Goal: Communication & Community: Share content

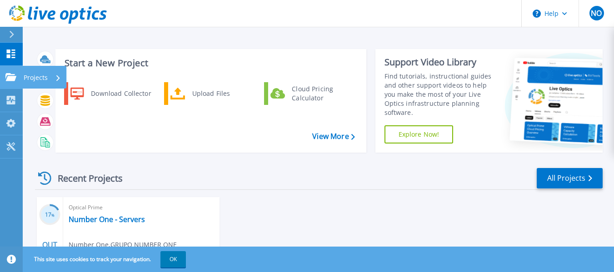
click at [46, 79] on p "Projects" at bounding box center [36, 78] width 24 height 24
click at [208, 163] on div "Recent Projects All Projects 17 % OUT 13 2025 Optical Prime Number One - Server…" at bounding box center [319, 250] width 568 height 180
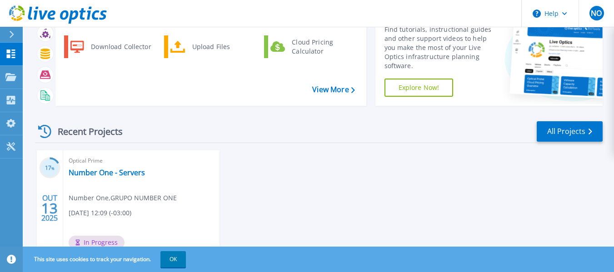
scroll to position [91, 0]
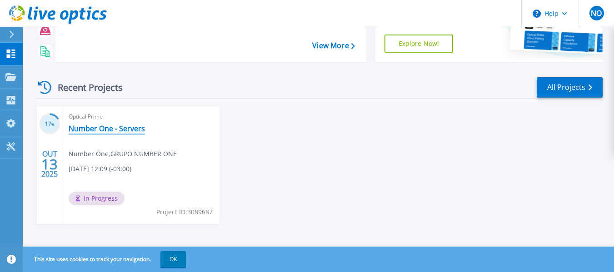
click at [134, 127] on link "Number One - Servers" at bounding box center [107, 128] width 76 height 9
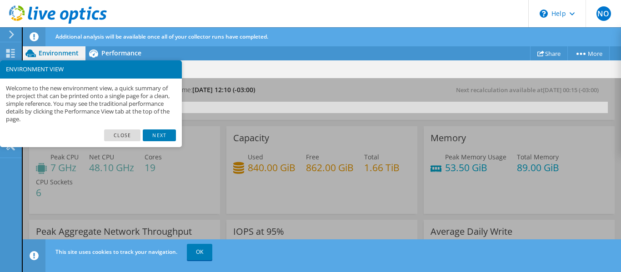
click at [155, 134] on link "Next" at bounding box center [159, 136] width 33 height 12
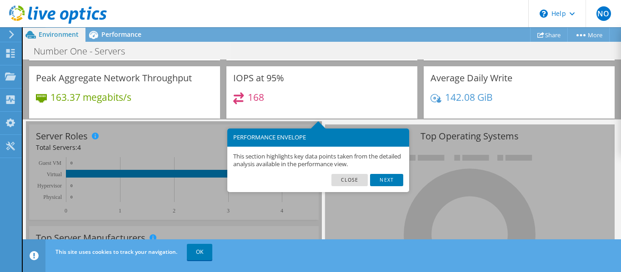
scroll to position [175, 0]
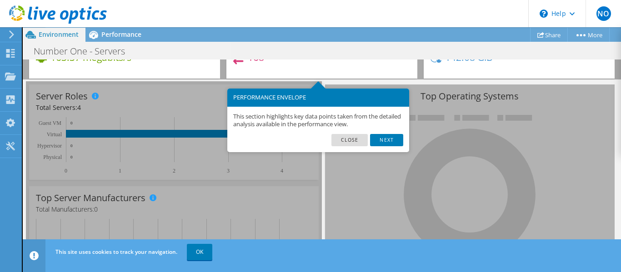
drag, startPoint x: 391, startPoint y: 140, endPoint x: 395, endPoint y: 142, distance: 5.1
click at [391, 140] on link "Next" at bounding box center [386, 140] width 33 height 12
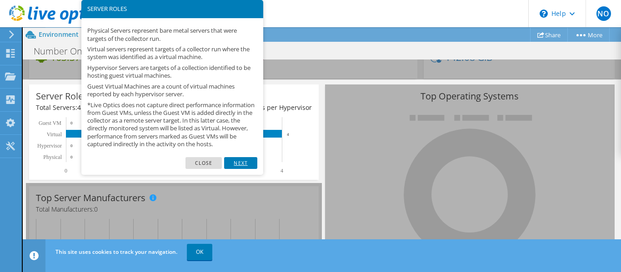
click at [252, 169] on link "Next" at bounding box center [240, 163] width 33 height 12
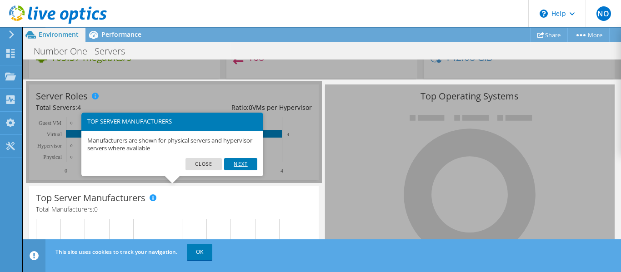
click at [246, 168] on link "Next" at bounding box center [240, 164] width 33 height 12
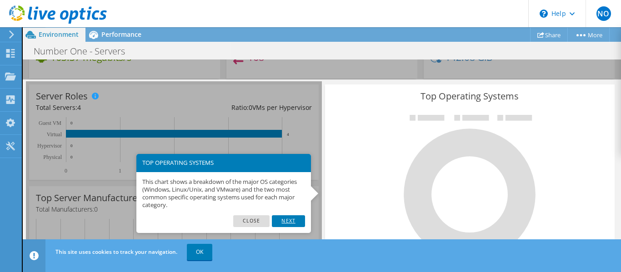
click at [287, 222] on link "Next" at bounding box center [288, 221] width 33 height 12
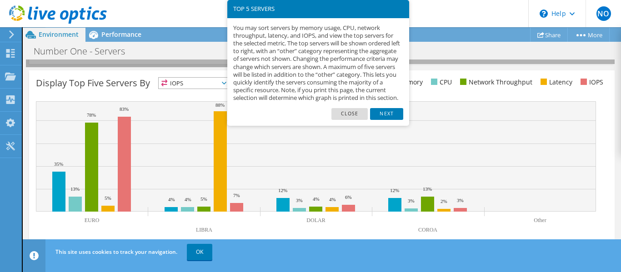
click at [388, 120] on link "Next" at bounding box center [386, 114] width 33 height 12
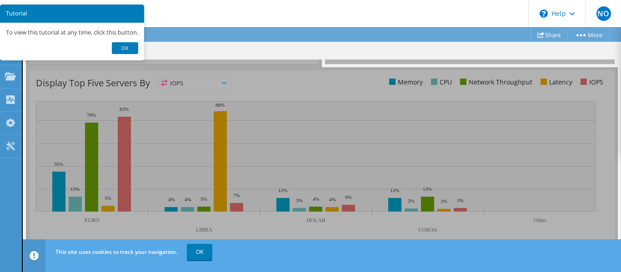
scroll to position [413, 0]
click at [131, 43] on link "Ok" at bounding box center [125, 48] width 26 height 12
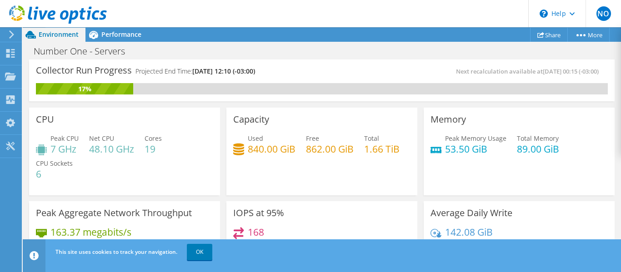
scroll to position [454, 0]
drag, startPoint x: 120, startPoint y: 34, endPoint x: 187, endPoint y: 51, distance: 68.7
click at [121, 34] on span "Performance" at bounding box center [121, 34] width 40 height 9
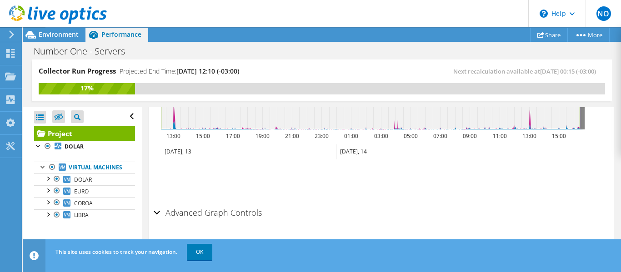
scroll to position [493, 0]
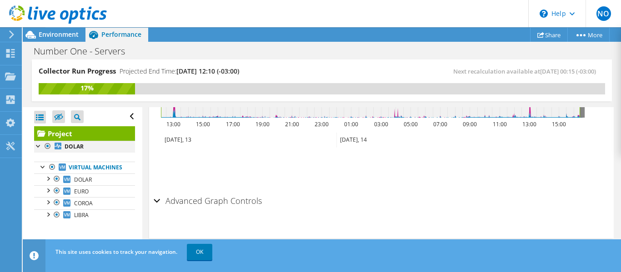
click at [36, 147] on div at bounding box center [38, 145] width 9 height 9
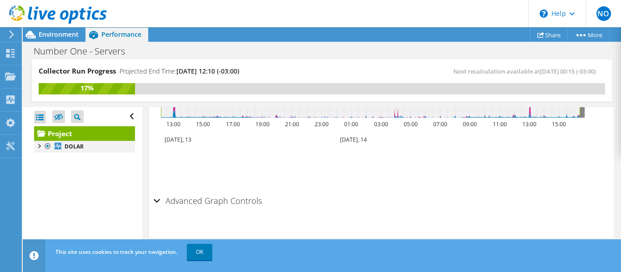
click at [35, 149] on div at bounding box center [38, 145] width 9 height 9
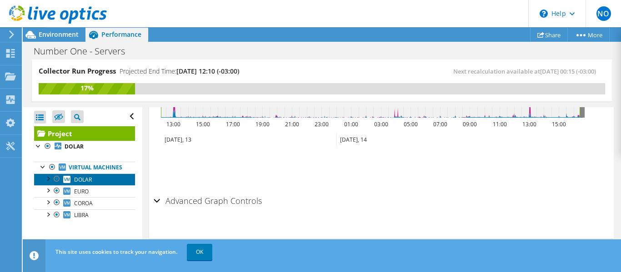
click at [90, 184] on span "DOLAR" at bounding box center [83, 180] width 18 height 8
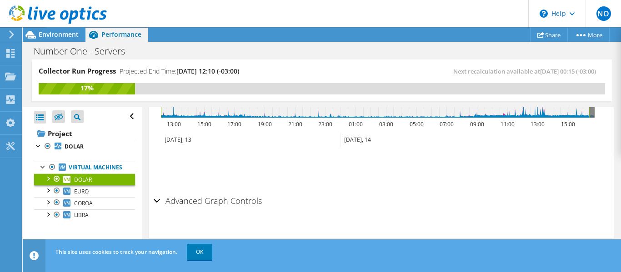
scroll to position [429, 0]
click at [155, 200] on div "Advanced Graph Controls" at bounding box center [381, 202] width 455 height 20
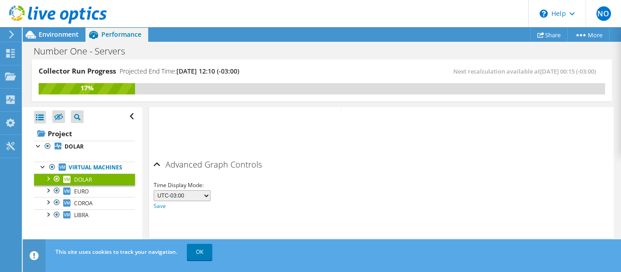
click at [158, 167] on div "Advanced Graph Controls" at bounding box center [381, 165] width 455 height 20
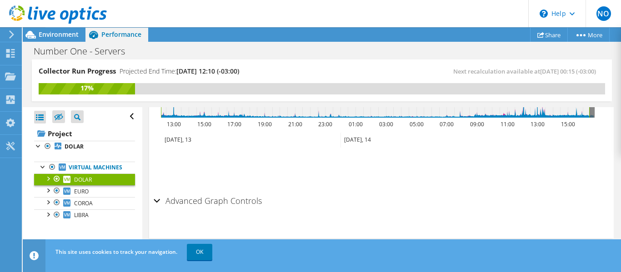
click at [46, 183] on div at bounding box center [47, 178] width 9 height 9
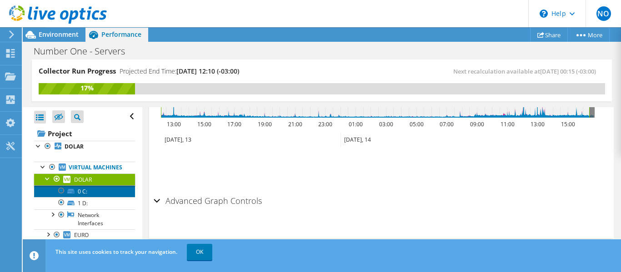
click at [82, 197] on link "0 C:" at bounding box center [84, 191] width 101 height 12
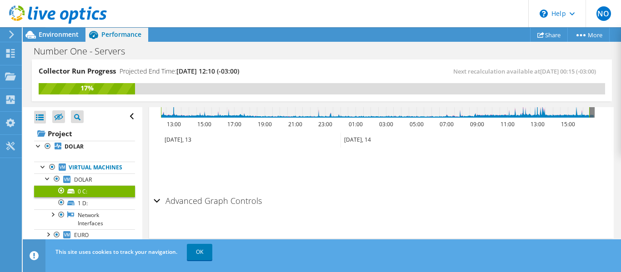
scroll to position [397, 0]
click at [87, 209] on link "1 D:" at bounding box center [84, 203] width 101 height 12
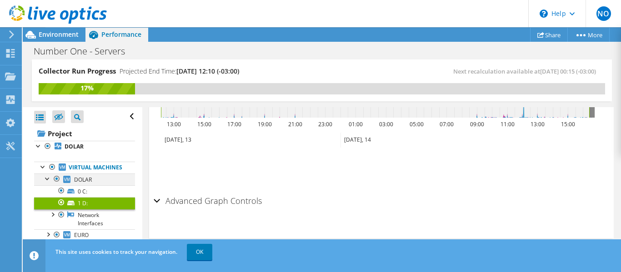
click at [47, 183] on div at bounding box center [47, 178] width 9 height 9
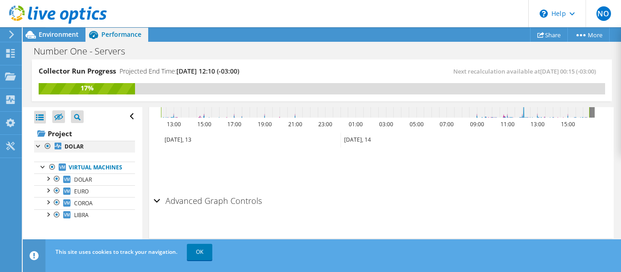
click at [40, 145] on div at bounding box center [38, 145] width 9 height 9
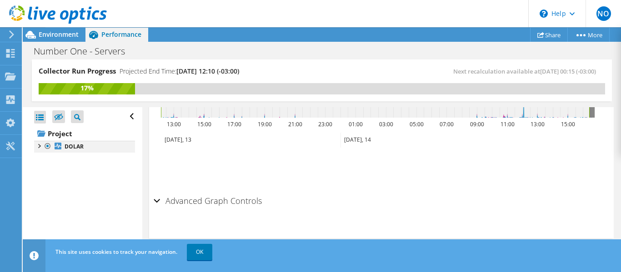
click at [40, 146] on div at bounding box center [38, 145] width 9 height 9
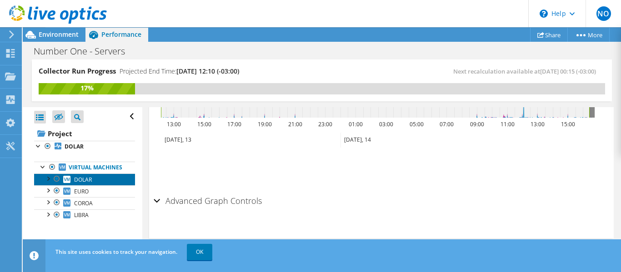
click at [85, 184] on span "DOLAR" at bounding box center [83, 180] width 18 height 8
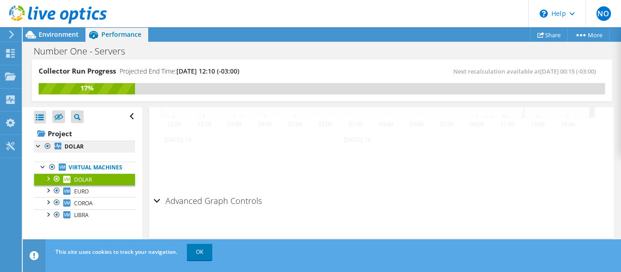
scroll to position [429, 0]
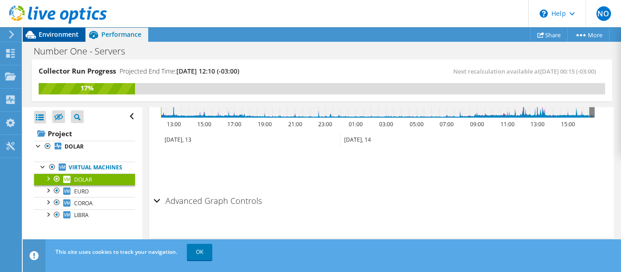
click at [67, 35] on span "Environment" at bounding box center [59, 34] width 40 height 9
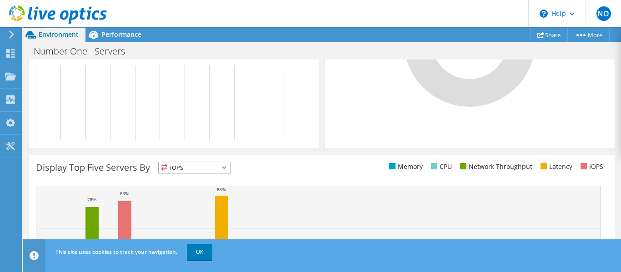
scroll to position [322, 0]
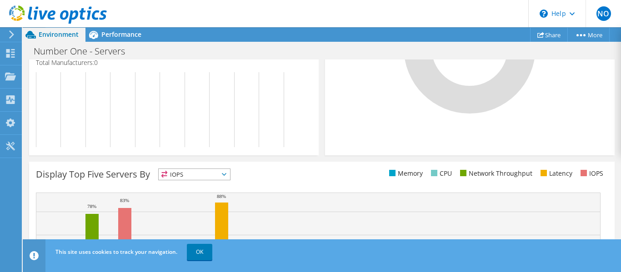
click at [220, 180] on span "IOPS" at bounding box center [194, 174] width 71 height 11
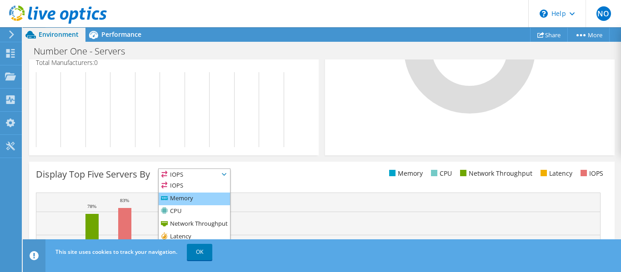
click at [200, 198] on li "Memory" at bounding box center [194, 199] width 71 height 13
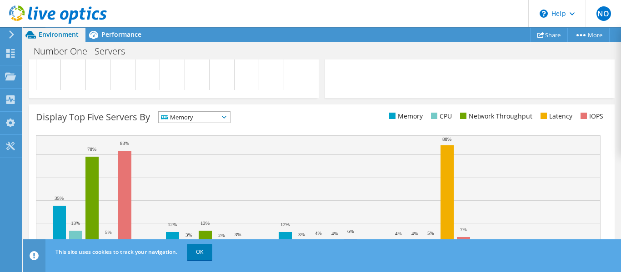
scroll to position [367, 0]
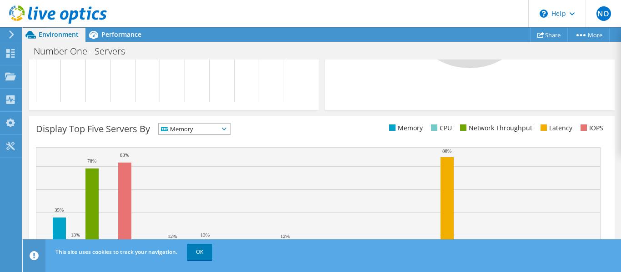
click at [212, 128] on span "Memory" at bounding box center [189, 129] width 60 height 11
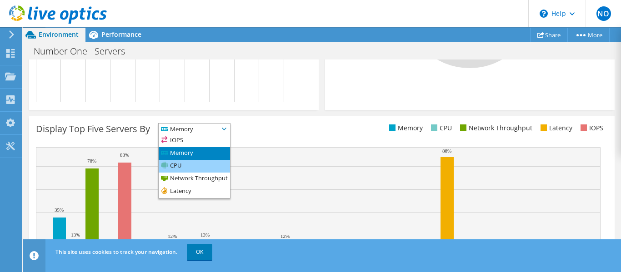
drag, startPoint x: 191, startPoint y: 167, endPoint x: 228, endPoint y: 161, distance: 37.7
click at [191, 167] on li "CPU" at bounding box center [194, 166] width 71 height 13
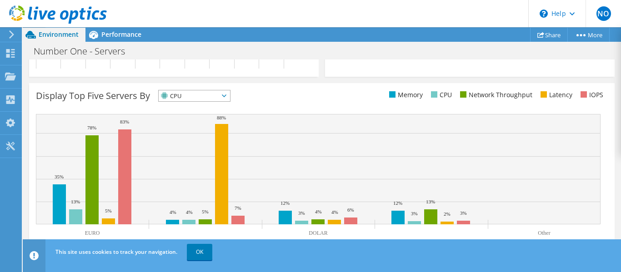
scroll to position [413, 0]
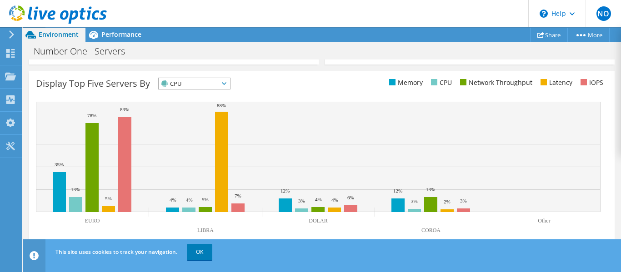
click at [219, 85] on span "CPU" at bounding box center [189, 83] width 60 height 11
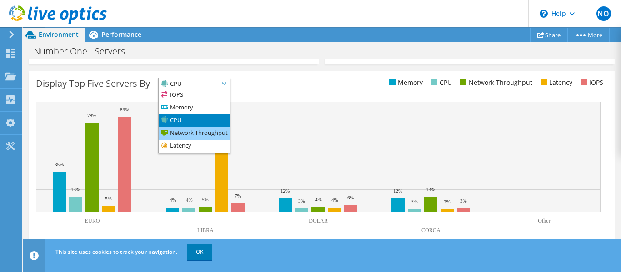
click at [193, 134] on li "Network Throughput" at bounding box center [194, 133] width 71 height 13
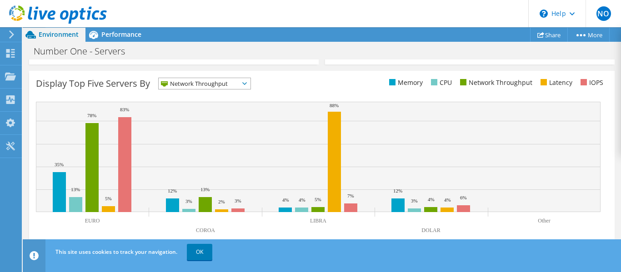
drag, startPoint x: 220, startPoint y: 81, endPoint x: 225, endPoint y: 90, distance: 10.8
click at [220, 82] on span "Network Throughput" at bounding box center [199, 83] width 80 height 11
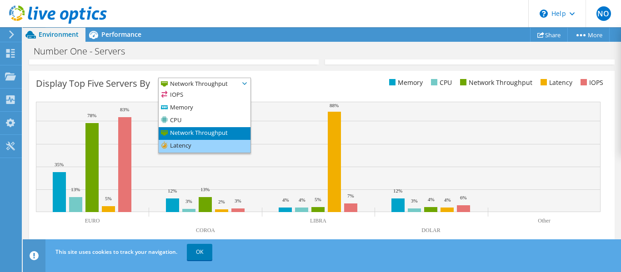
click at [211, 146] on li "Latency" at bounding box center [205, 146] width 92 height 13
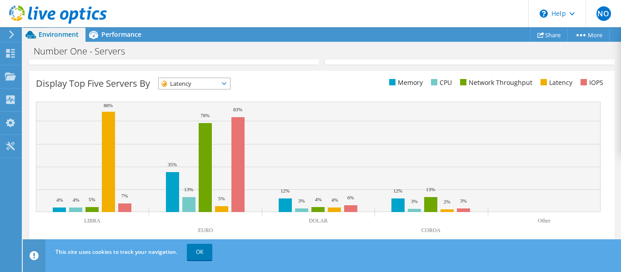
click at [211, 87] on span "Latency" at bounding box center [189, 83] width 60 height 11
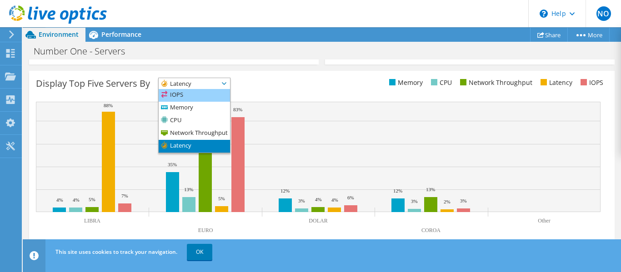
click at [189, 90] on li "IOPS" at bounding box center [194, 95] width 71 height 13
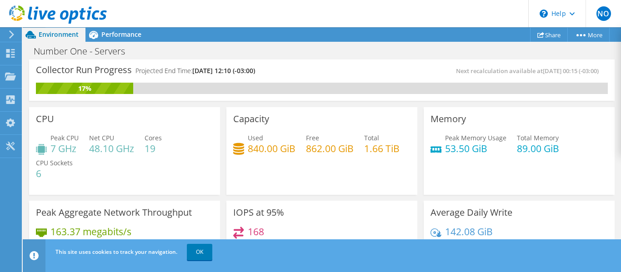
scroll to position [0, 0]
click at [55, 146] on h4 "7 GHz" at bounding box center [64, 149] width 28 height 10
click at [145, 148] on h4 "19" at bounding box center [153, 149] width 17 height 10
click at [114, 34] on span "Performance" at bounding box center [121, 34] width 40 height 9
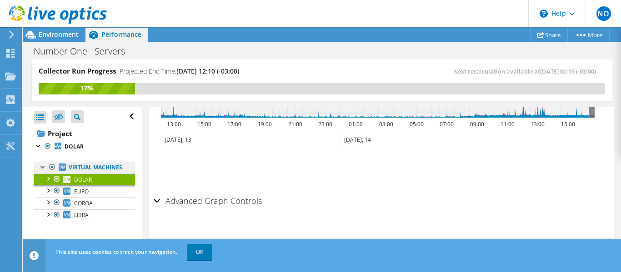
click at [81, 170] on link "Virtual Machines" at bounding box center [84, 168] width 101 height 12
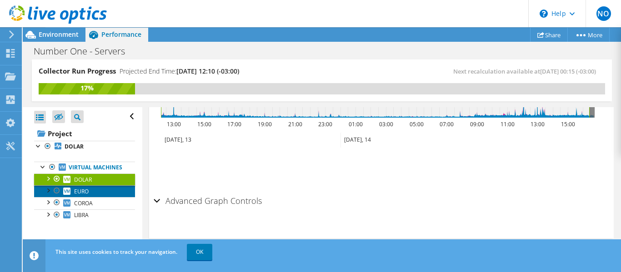
click at [76, 195] on span "EURO" at bounding box center [81, 192] width 15 height 8
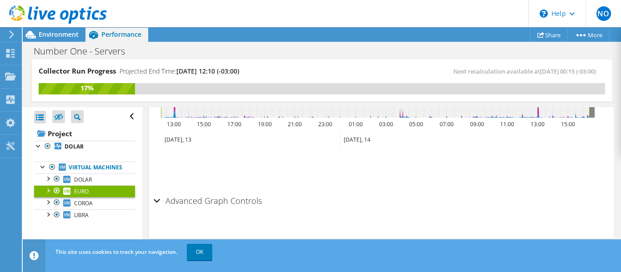
click at [365, 120] on icon "12:10 16:25 13:00 15:00 17:00 19:00 21:00 23:00 01:00 03:00 05:00 07:00 09:00 1…" at bounding box center [378, 111] width 448 height 73
drag, startPoint x: 421, startPoint y: 119, endPoint x: 449, endPoint y: 118, distance: 27.7
click at [428, 119] on icon "12:10 16:25 13:00 15:00 17:00 19:00 21:00 23:00 01:00 03:00 05:00 07:00 09:00 1…" at bounding box center [378, 111] width 448 height 73
click at [402, 114] on icon at bounding box center [375, 101] width 428 height 33
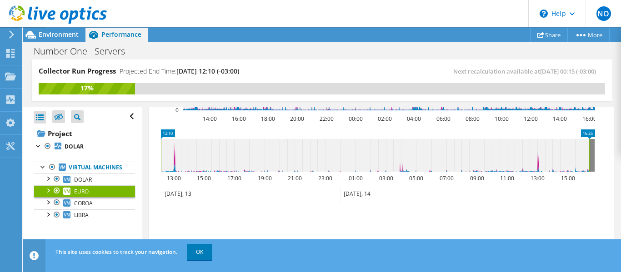
scroll to position [429, 0]
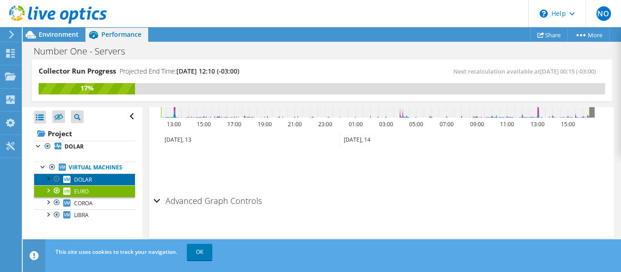
click at [87, 184] on span "DOLAR" at bounding box center [83, 180] width 18 height 8
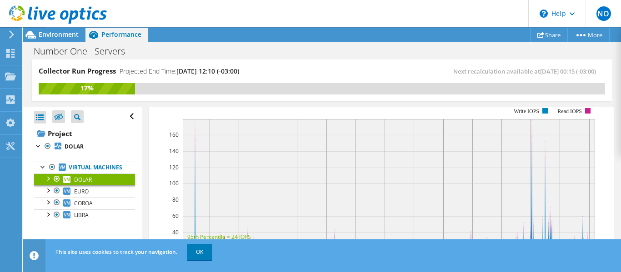
scroll to position [136, 0]
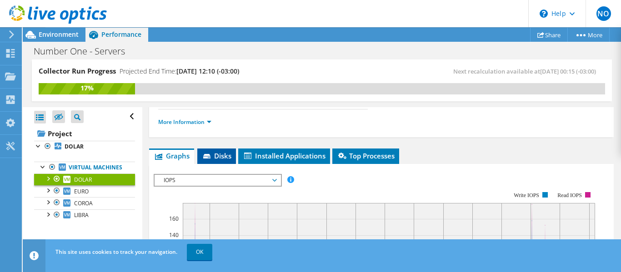
click at [220, 160] on span "Disks" at bounding box center [217, 155] width 30 height 9
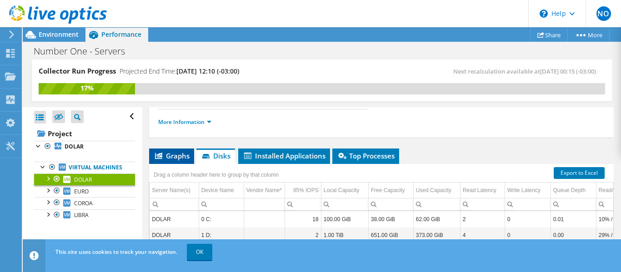
click at [170, 162] on li "Graphs" at bounding box center [171, 156] width 45 height 15
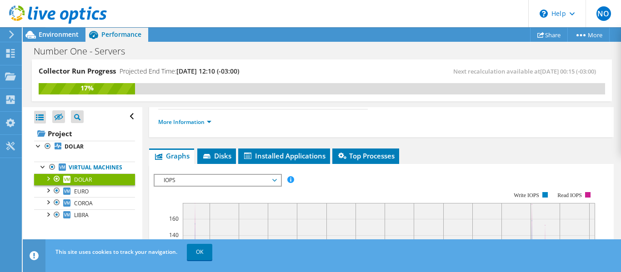
click at [260, 183] on span "IOPS" at bounding box center [217, 180] width 117 height 11
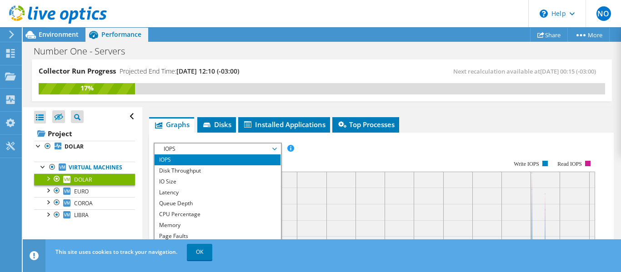
scroll to position [182, 0]
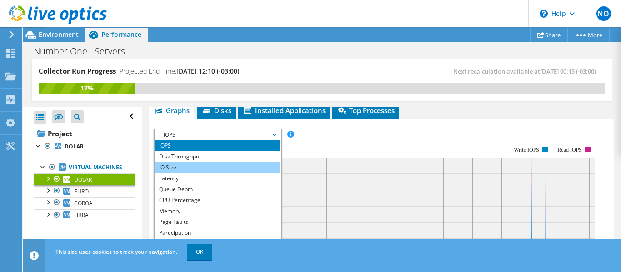
click at [200, 166] on li "IO Size" at bounding box center [218, 167] width 126 height 11
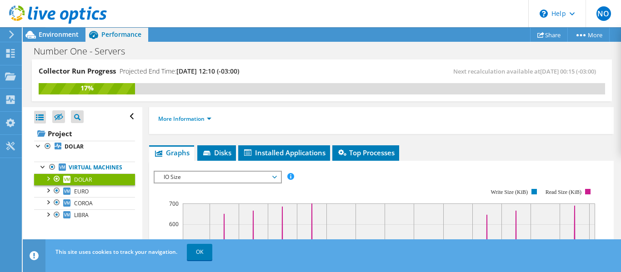
scroll to position [136, 0]
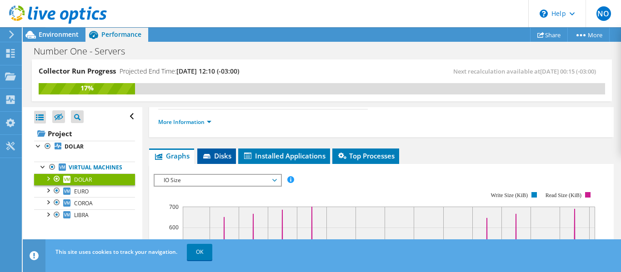
click at [210, 161] on li "Disks" at bounding box center [216, 156] width 39 height 15
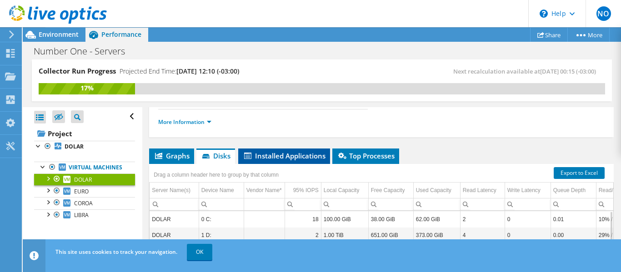
click at [299, 150] on li "Installed Applications" at bounding box center [284, 156] width 92 height 15
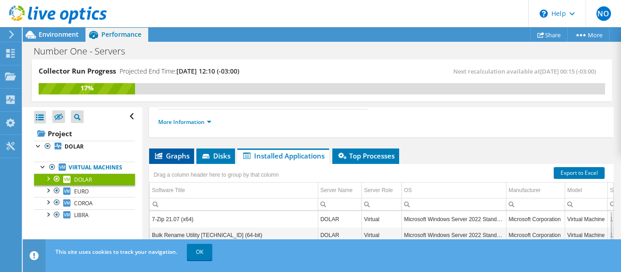
drag, startPoint x: 180, startPoint y: 157, endPoint x: 192, endPoint y: 159, distance: 11.5
click at [181, 157] on span "Graphs" at bounding box center [172, 155] width 36 height 9
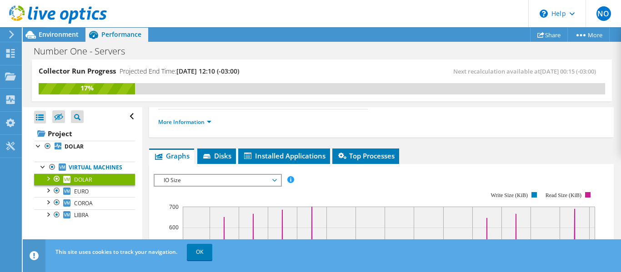
drag, startPoint x: 68, startPoint y: 35, endPoint x: 100, endPoint y: 57, distance: 38.2
click at [70, 35] on span "Environment" at bounding box center [59, 34] width 40 height 9
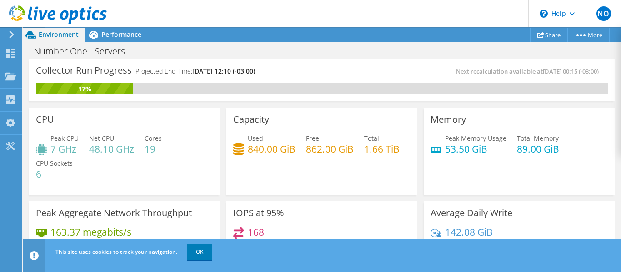
scroll to position [409, 0]
click at [574, 129] on div "Memory Peak Memory Usage 53.50 GiB Total Memory 89.00 GiB" at bounding box center [519, 152] width 191 height 88
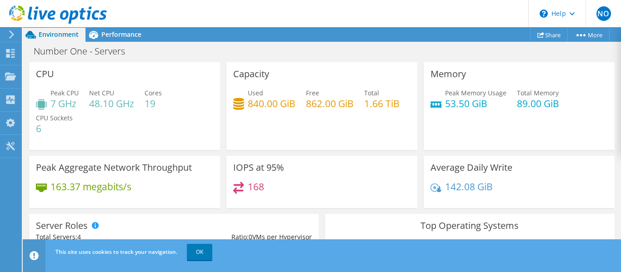
scroll to position [0, 0]
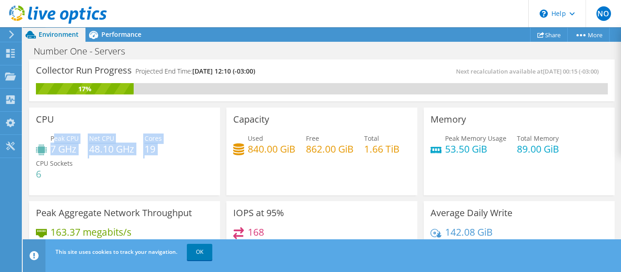
drag, startPoint x: 65, startPoint y: 136, endPoint x: 265, endPoint y: 145, distance: 200.2
click at [217, 154] on div "CPU Peak CPU 7 GHz Net CPU 48.10 GHz Cores 19 CPU Sockets 6" at bounding box center [124, 152] width 191 height 88
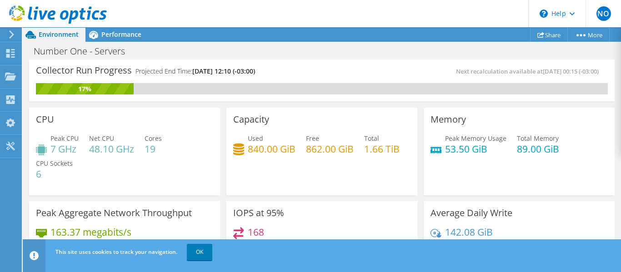
click at [289, 141] on div "Used 840.00 GiB" at bounding box center [272, 144] width 48 height 20
drag, startPoint x: 250, startPoint y: 136, endPoint x: 284, endPoint y: 140, distance: 33.4
click at [284, 140] on div "Used 840.00 GiB" at bounding box center [272, 144] width 48 height 20
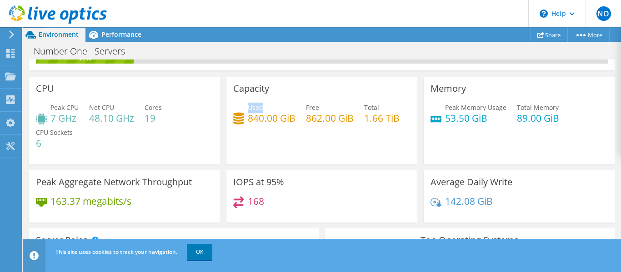
scroll to position [45, 0]
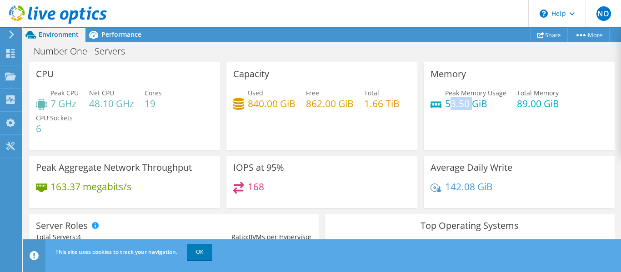
drag, startPoint x: 445, startPoint y: 100, endPoint x: 497, endPoint y: 110, distance: 53.3
click at [494, 105] on h4 "53.50 GiB" at bounding box center [475, 104] width 61 height 10
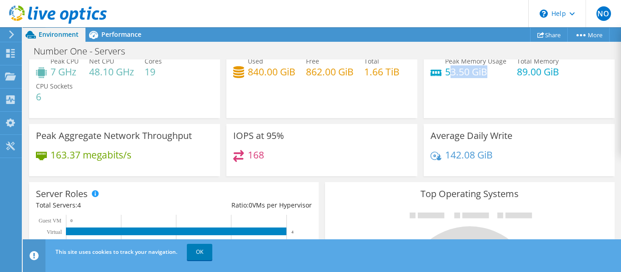
scroll to position [91, 0]
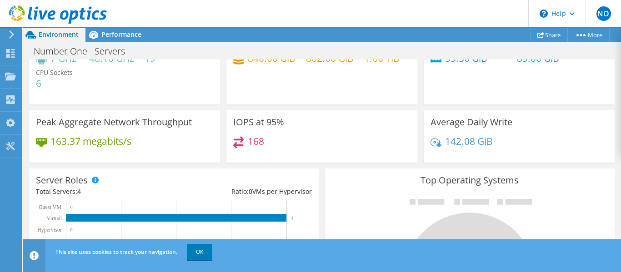
drag, startPoint x: 436, startPoint y: 69, endPoint x: 481, endPoint y: 90, distance: 50.4
click at [438, 70] on div "Peak Memory Usage 53.50 GiB Total Memory 89.00 GiB" at bounding box center [518, 58] width 177 height 30
drag, startPoint x: 448, startPoint y: 81, endPoint x: 440, endPoint y: 121, distance: 41.2
click at [449, 84] on div "Memory Peak Memory Usage 53.50 GiB Total Memory 89.00 GiB" at bounding box center [519, 61] width 191 height 88
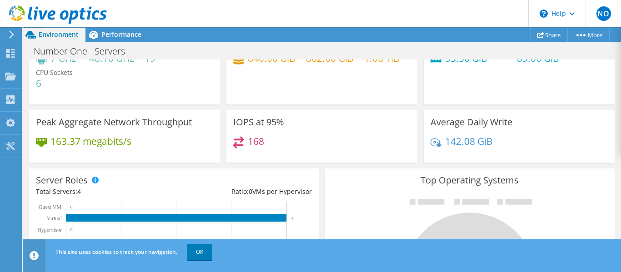
drag, startPoint x: 293, startPoint y: 138, endPoint x: 489, endPoint y: 140, distance: 196.8
click at [489, 140] on div "CPU Peak CPU 7 GHz Net CPU 48.10 GHz Cores 19 CPU Sockets 6 Capacity Used 840.0…" at bounding box center [322, 90] width 592 height 152
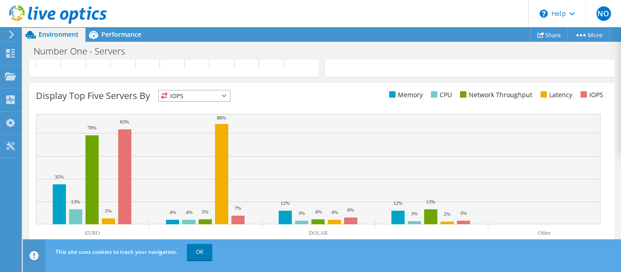
scroll to position [413, 0]
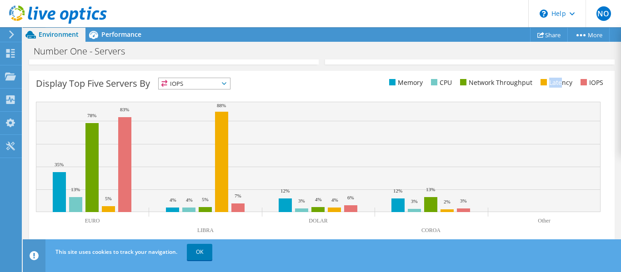
drag, startPoint x: 542, startPoint y: 78, endPoint x: 557, endPoint y: 81, distance: 14.9
click at [557, 81] on div "Display Top Five Servers By IOPS IOPS" at bounding box center [321, 159] width 585 height 177
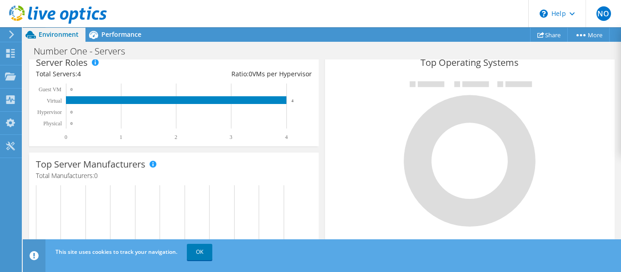
scroll to position [0, 0]
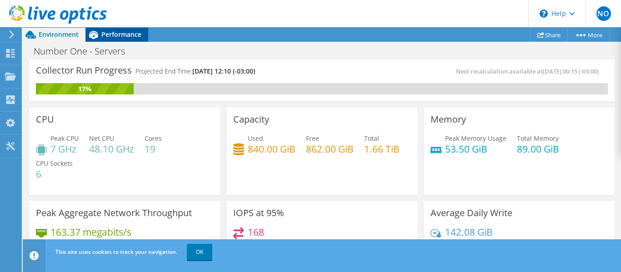
click at [120, 35] on span "Performance" at bounding box center [121, 34] width 40 height 9
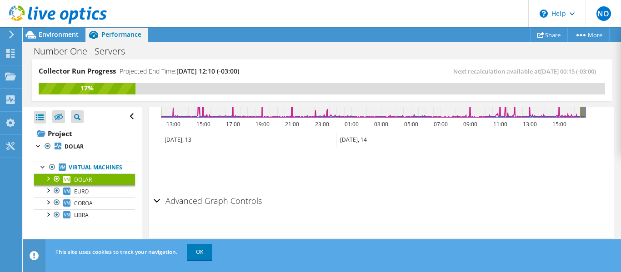
click at [85, 184] on span "DOLAR" at bounding box center [83, 180] width 18 height 8
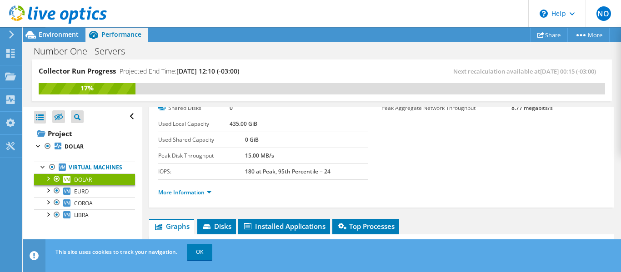
scroll to position [136, 0]
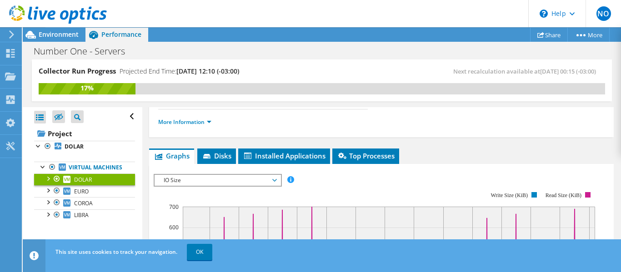
click at [246, 179] on span "IO Size" at bounding box center [217, 180] width 117 height 11
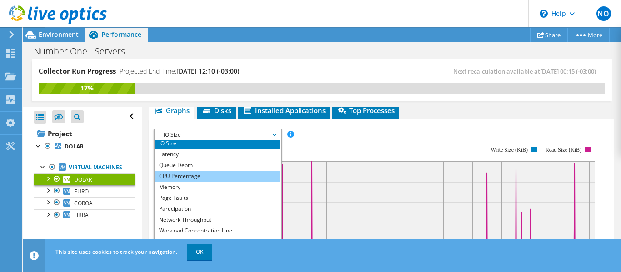
scroll to position [33, 0]
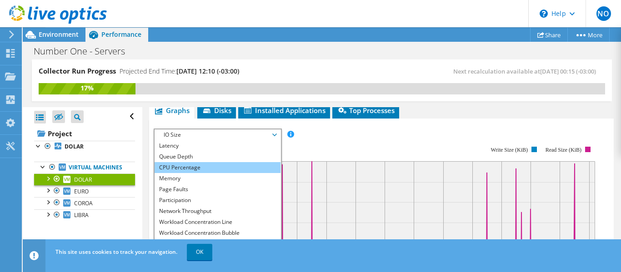
drag, startPoint x: 184, startPoint y: 146, endPoint x: 252, endPoint y: 164, distance: 70.1
click at [185, 146] on li "Latency" at bounding box center [218, 145] width 126 height 11
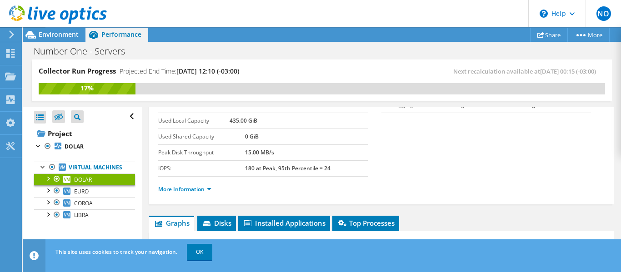
scroll to position [111, 0]
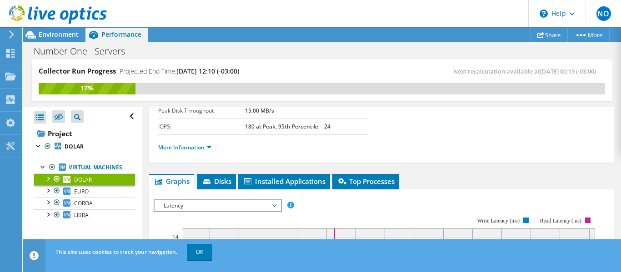
click at [194, 205] on span "Latency" at bounding box center [217, 205] width 117 height 11
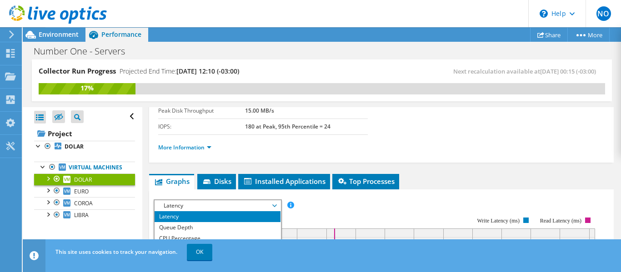
scroll to position [156, 0]
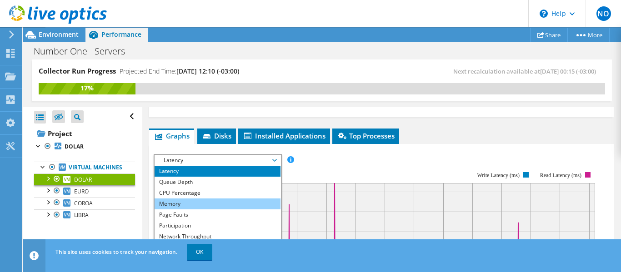
click at [187, 201] on li "Memory" at bounding box center [218, 204] width 126 height 11
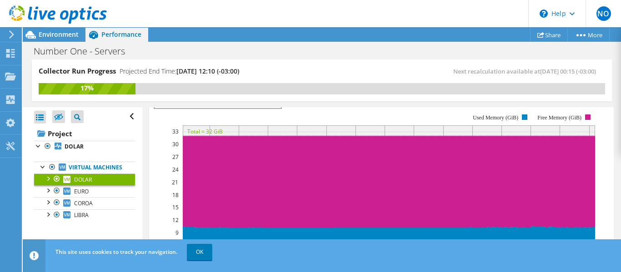
scroll to position [202, 0]
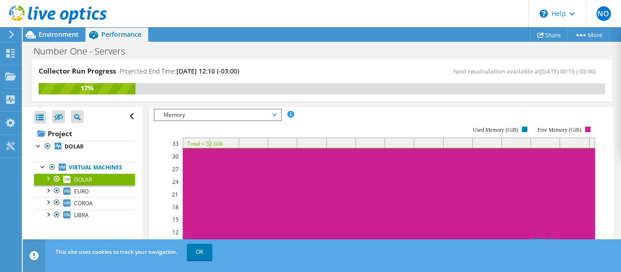
click at [258, 118] on span "Memory" at bounding box center [217, 115] width 117 height 11
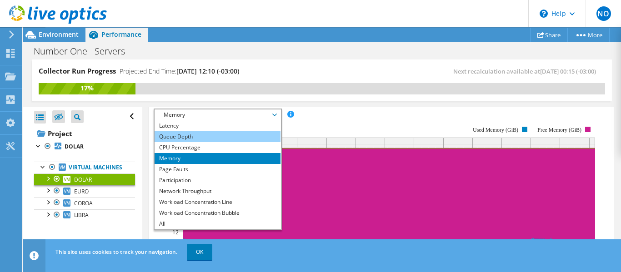
drag, startPoint x: 444, startPoint y: 106, endPoint x: 253, endPoint y: 136, distance: 194.1
click at [444, 106] on div "Collector Run Progress Projected End Time: 10/20/2025, 12:10 (-03:00) Next reca…" at bounding box center [322, 85] width 598 height 51
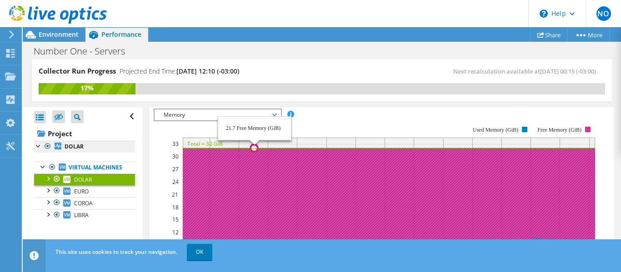
scroll to position [0, 0]
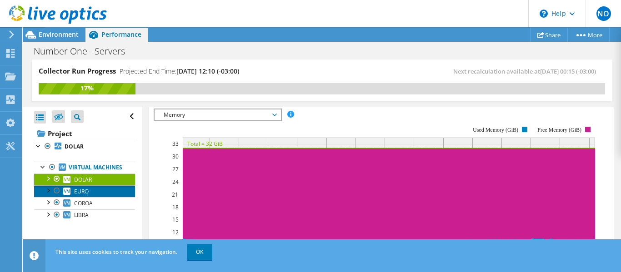
click at [80, 195] on span "EURO" at bounding box center [81, 192] width 15 height 8
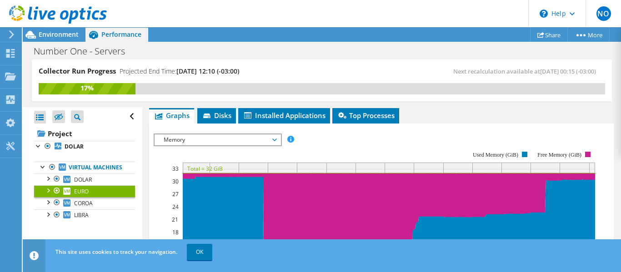
scroll to position [111, 0]
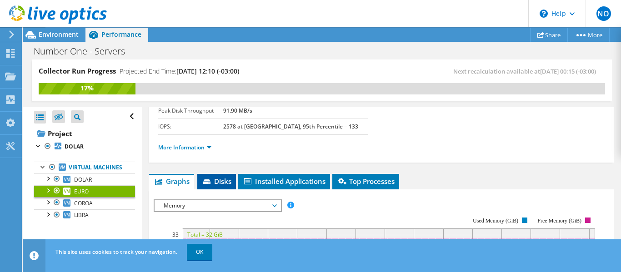
click at [221, 179] on span "Disks" at bounding box center [217, 181] width 30 height 9
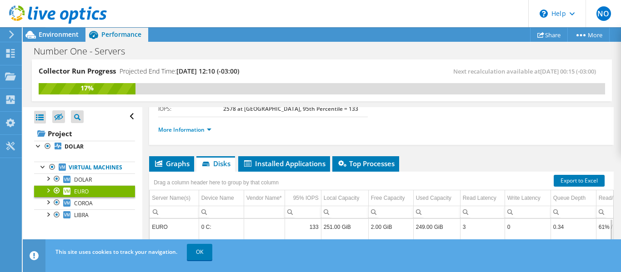
scroll to position [156, 0]
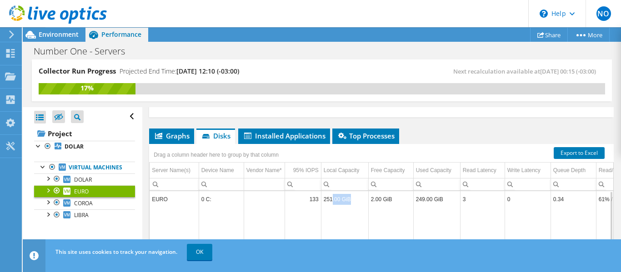
drag, startPoint x: 335, startPoint y: 198, endPoint x: 365, endPoint y: 200, distance: 29.1
click at [365, 200] on td "251.00 GiB" at bounding box center [344, 199] width 47 height 16
click at [80, 184] on span "DOLAR" at bounding box center [83, 180] width 18 height 8
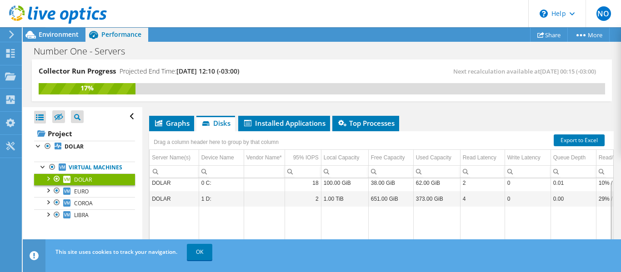
scroll to position [202, 0]
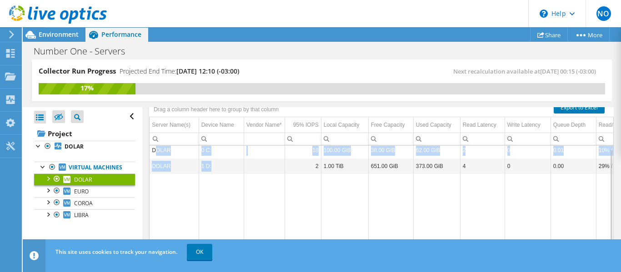
drag, startPoint x: 157, startPoint y: 153, endPoint x: 224, endPoint y: 169, distance: 68.6
click at [224, 169] on tbody "DOLAR 0 C: 18 100.00 GiB 38.00 GiB 62.00 GiB 2 0 0.01 10% / 90% DOLAR 1 D: 2 1.…" at bounding box center [399, 214] width 499 height 145
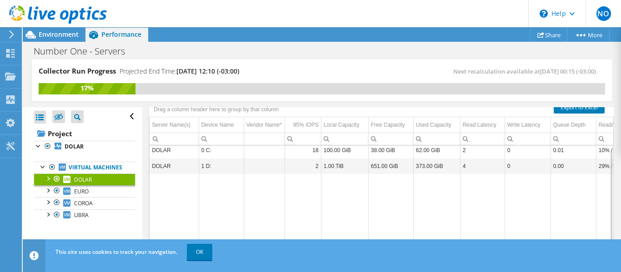
click at [312, 171] on td "2" at bounding box center [303, 166] width 36 height 16
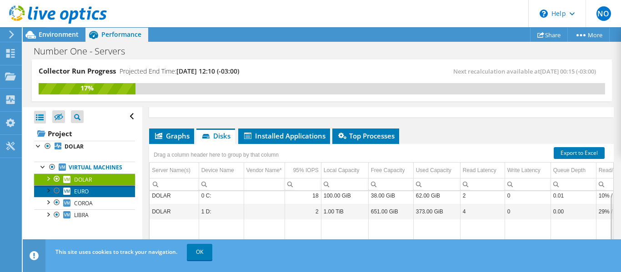
click at [101, 197] on link "EURO" at bounding box center [84, 191] width 101 height 12
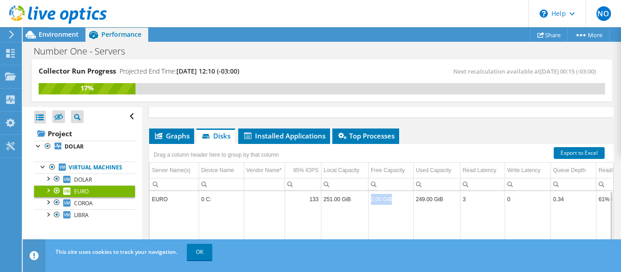
drag, startPoint x: 370, startPoint y: 198, endPoint x: 404, endPoint y: 198, distance: 35.0
click at [397, 198] on td "2.00 GiB" at bounding box center [390, 199] width 45 height 16
drag, startPoint x: 331, startPoint y: 200, endPoint x: 353, endPoint y: 204, distance: 21.7
click at [353, 204] on td "251.00 GiB" at bounding box center [344, 199] width 47 height 16
drag, startPoint x: 325, startPoint y: 200, endPoint x: 350, endPoint y: 202, distance: 24.7
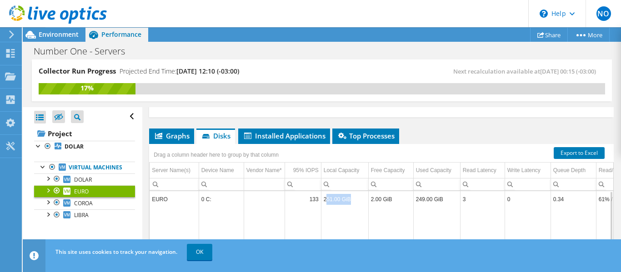
click at [350, 202] on td "251.00 GiB" at bounding box center [344, 199] width 47 height 16
drag, startPoint x: 428, startPoint y: 201, endPoint x: 504, endPoint y: 206, distance: 76.0
click at [494, 204] on tr "EURO 0 C: 133 251.00 GiB 2.00 GiB 249.00 GiB 3 0 0.34 61% / 39%" at bounding box center [399, 199] width 499 height 16
click at [464, 196] on td "3" at bounding box center [482, 199] width 45 height 16
click at [273, 134] on span "Installed Applications" at bounding box center [284, 135] width 83 height 9
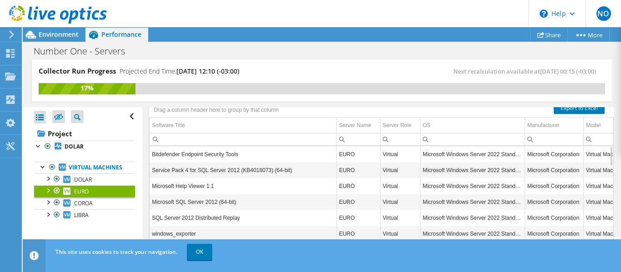
scroll to position [202, 0]
drag, startPoint x: 201, startPoint y: 152, endPoint x: 269, endPoint y: 166, distance: 68.6
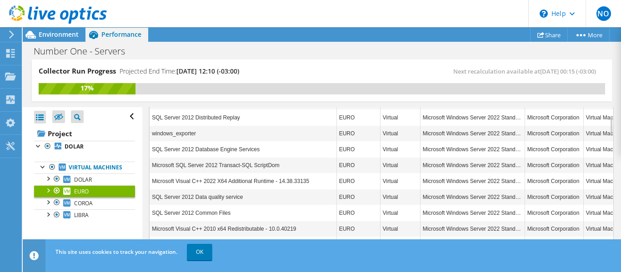
scroll to position [274, 0]
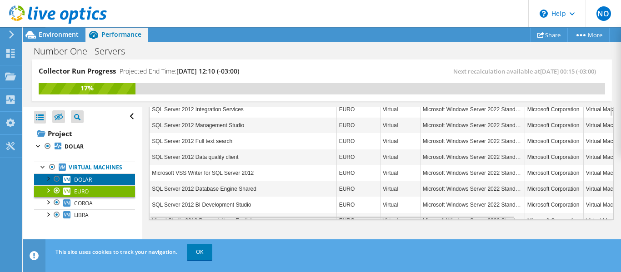
click at [87, 184] on span "DOLAR" at bounding box center [83, 180] width 18 height 8
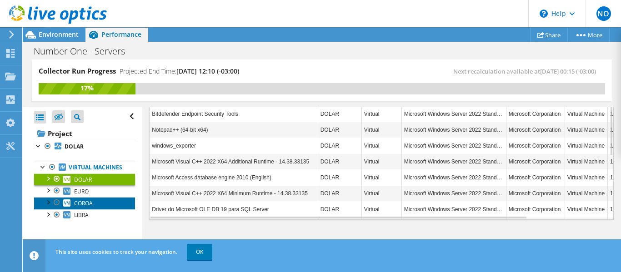
click at [86, 207] on span "COROA" at bounding box center [83, 204] width 19 height 8
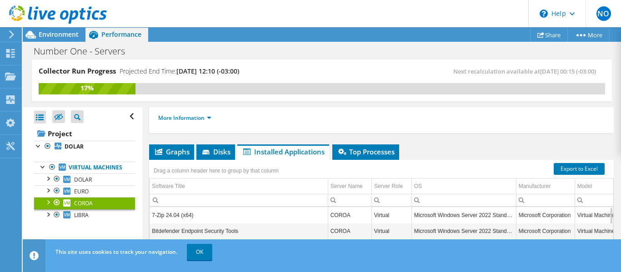
scroll to position [183, 0]
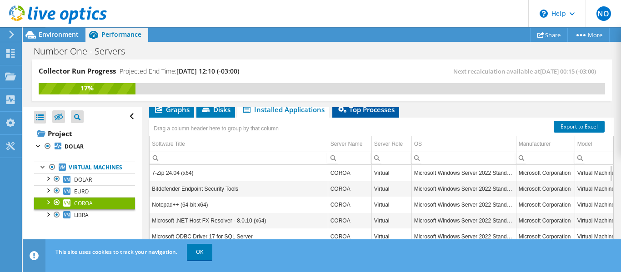
click at [365, 115] on li "Top Processes" at bounding box center [365, 109] width 67 height 15
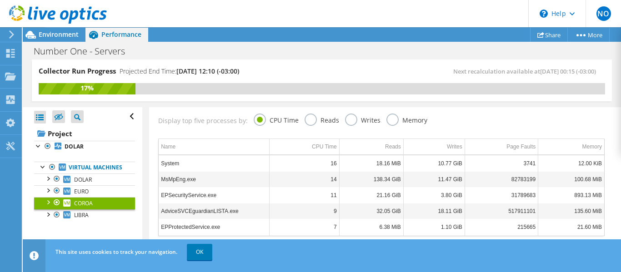
scroll to position [137, 0]
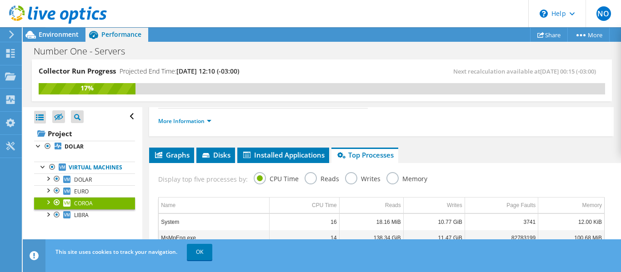
drag, startPoint x: 303, startPoint y: 178, endPoint x: 345, endPoint y: 175, distance: 42.3
click at [305, 178] on label "Reads" at bounding box center [322, 177] width 35 height 11
click at [0, 0] on input "Reads" at bounding box center [0, 0] width 0 height 0
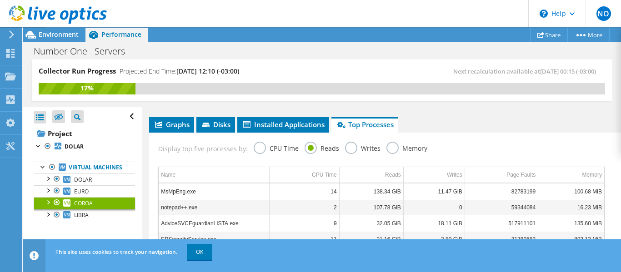
scroll to position [183, 0]
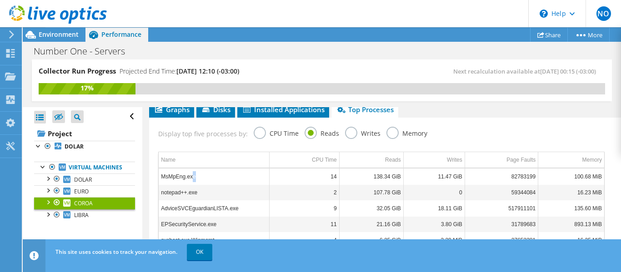
drag, startPoint x: 203, startPoint y: 172, endPoint x: 327, endPoint y: 177, distance: 123.7
click at [325, 177] on tr "MsMpEng.exe 14 138.34 GiB 11.47 GiB 82783199 100.68 MiB" at bounding box center [381, 177] width 445 height 16
drag, startPoint x: 376, startPoint y: 133, endPoint x: 406, endPoint y: 131, distance: 30.1
click at [377, 133] on div "Display top five processes by: CPU Time Reads Writes Memory" at bounding box center [381, 133] width 455 height 30
click at [393, 131] on label "Memory" at bounding box center [406, 132] width 41 height 11
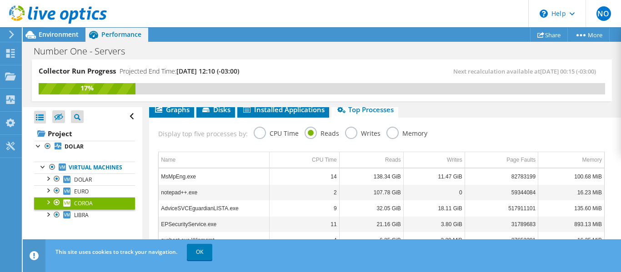
click at [0, 0] on input "Memory" at bounding box center [0, 0] width 0 height 0
click at [340, 137] on div "Display top five processes by: CPU Time Reads Writes Memory" at bounding box center [381, 133] width 455 height 30
click at [346, 133] on label "Writes" at bounding box center [362, 132] width 35 height 11
click at [0, 0] on input "Writes" at bounding box center [0, 0] width 0 height 0
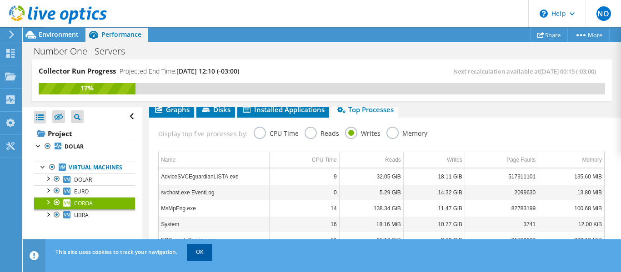
click at [208, 255] on link "OK" at bounding box center [199, 252] width 25 height 16
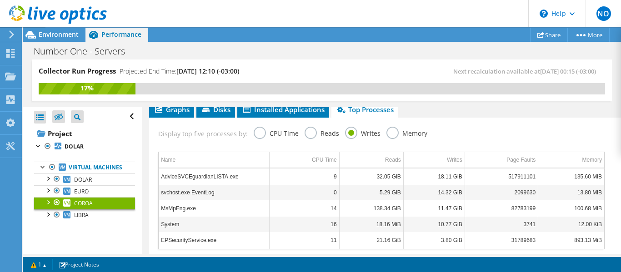
click at [256, 136] on label "CPU Time" at bounding box center [276, 132] width 45 height 11
click at [0, 0] on input "CPU Time" at bounding box center [0, 0] width 0 height 0
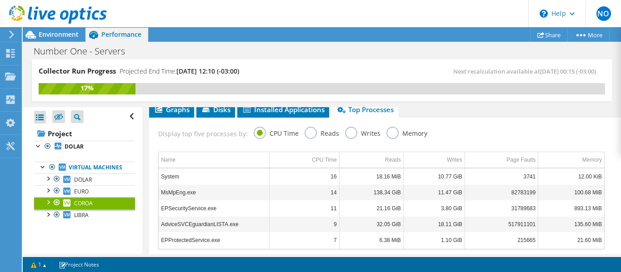
click at [409, 50] on div "Number One - Servers Print" at bounding box center [322, 51] width 598 height 17
drag, startPoint x: 446, startPoint y: 68, endPoint x: 601, endPoint y: 70, distance: 155.0
click at [601, 70] on div "Next recalculation available at 10/15/2025, 00:15 (-03:00)" at bounding box center [463, 71] width 283 height 10
drag, startPoint x: 90, startPoint y: 192, endPoint x: 133, endPoint y: 191, distance: 42.7
click at [90, 185] on link "DOLAR" at bounding box center [84, 180] width 101 height 12
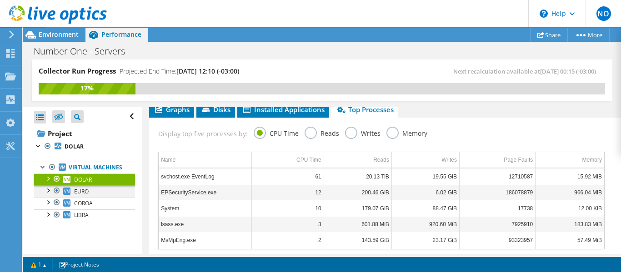
click at [50, 195] on div at bounding box center [47, 189] width 9 height 9
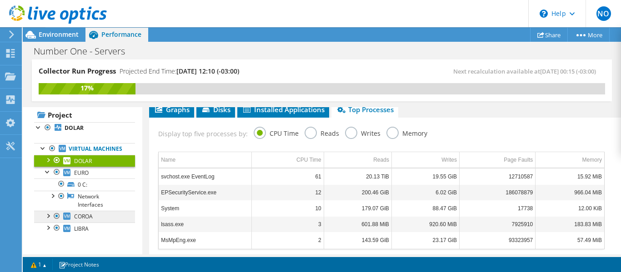
scroll to position [27, 0]
click at [54, 216] on div at bounding box center [56, 215] width 9 height 11
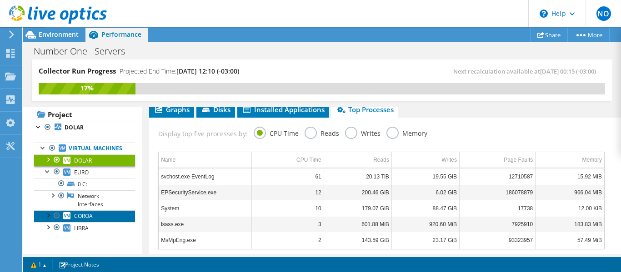
click at [42, 217] on link "COROA" at bounding box center [84, 216] width 101 height 12
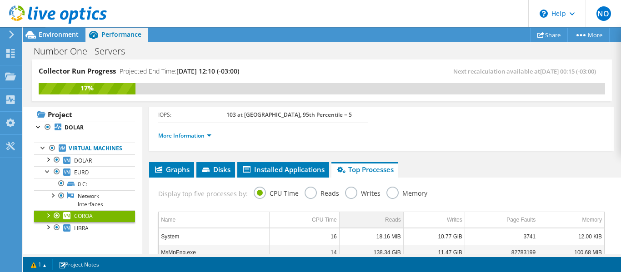
scroll to position [137, 0]
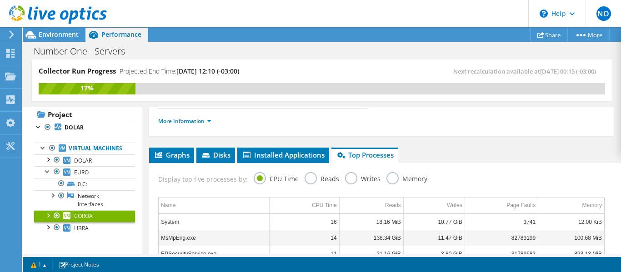
click at [386, 187] on div "Memory" at bounding box center [406, 180] width 41 height 16
click at [386, 182] on label "Memory" at bounding box center [406, 177] width 41 height 11
click at [0, 0] on input "Memory" at bounding box center [0, 0] width 0 height 0
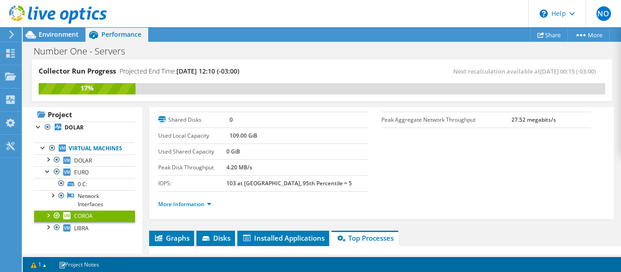
scroll to position [50, 0]
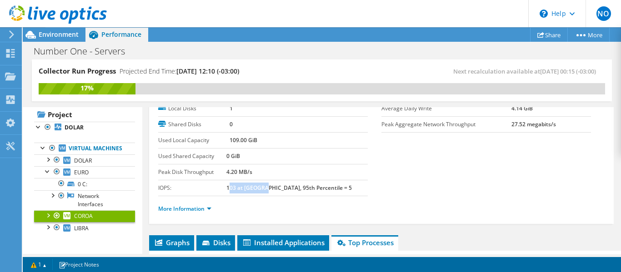
drag, startPoint x: 250, startPoint y: 192, endPoint x: 350, endPoint y: 192, distance: 100.0
click at [341, 192] on td "103 at Peak, 95th Percentile = 5" at bounding box center [296, 188] width 141 height 16
drag, startPoint x: 399, startPoint y: 195, endPoint x: 425, endPoint y: 196, distance: 26.4
click at [399, 195] on section "Operating System Microsoft Windows Server 2022 Standard Local Disks 1 Shared Di…" at bounding box center [381, 140] width 446 height 111
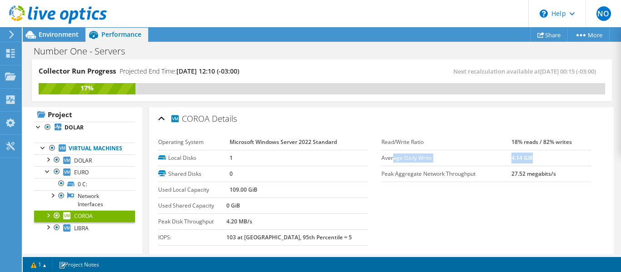
drag, startPoint x: 395, startPoint y: 155, endPoint x: 547, endPoint y: 161, distance: 152.4
click at [547, 161] on tr "Average Daily Write 4.14 GiB" at bounding box center [486, 158] width 210 height 16
click at [549, 161] on td "4.14 GiB" at bounding box center [551, 158] width 80 height 16
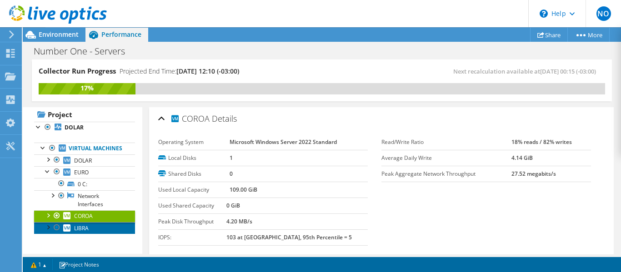
click at [71, 233] on link "LIBRA" at bounding box center [84, 228] width 101 height 12
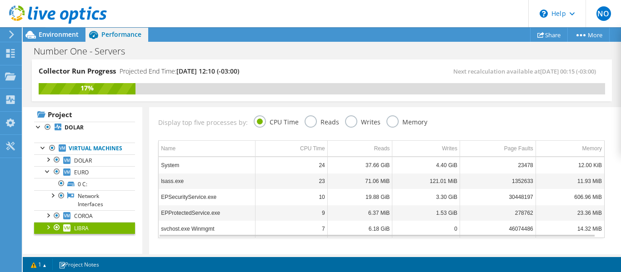
scroll to position [136, 0]
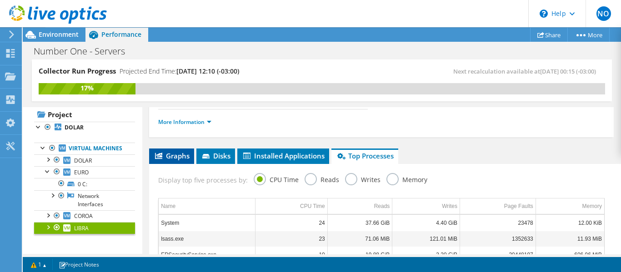
click at [171, 155] on span "Graphs" at bounding box center [172, 155] width 36 height 9
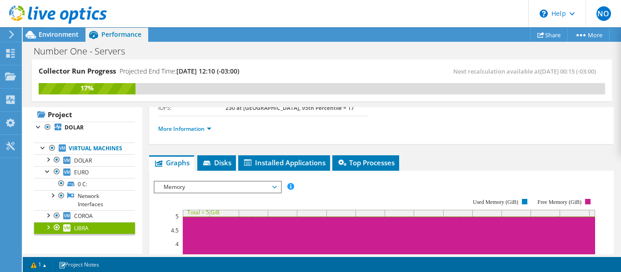
scroll to position [0, 0]
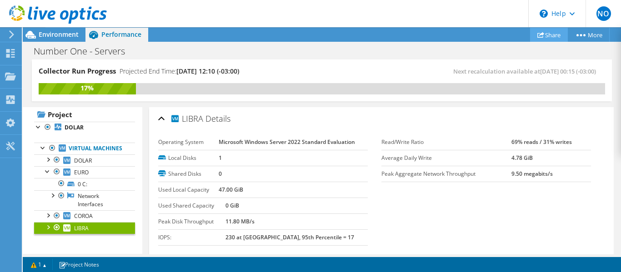
click at [553, 28] on link "Share" at bounding box center [549, 35] width 38 height 14
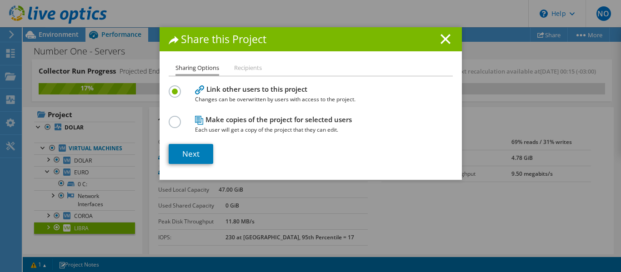
click at [169, 118] on label at bounding box center [177, 117] width 16 height 2
click at [0, 0] on input "radio" at bounding box center [0, 0] width 0 height 0
click at [181, 160] on link "Next" at bounding box center [191, 154] width 45 height 20
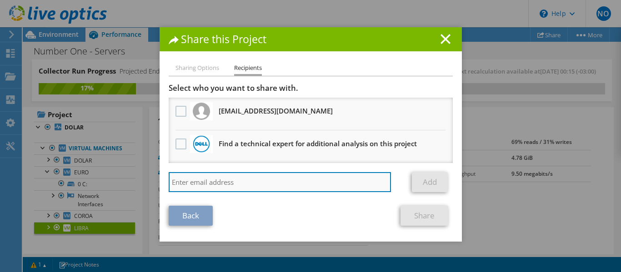
click at [218, 178] on input "search" at bounding box center [280, 182] width 223 height 20
type input "thiago.monaco@number.com.br"
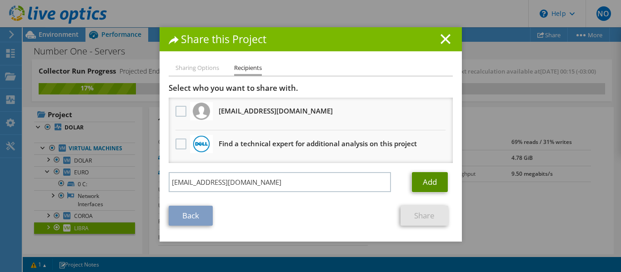
drag, startPoint x: 435, startPoint y: 181, endPoint x: 497, endPoint y: 182, distance: 61.8
click at [435, 181] on link "Add" at bounding box center [430, 182] width 36 height 20
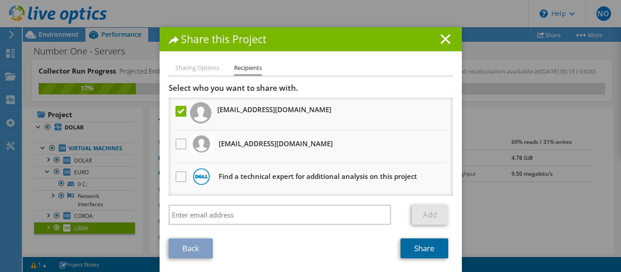
click at [418, 252] on link "Share" at bounding box center [424, 249] width 48 height 20
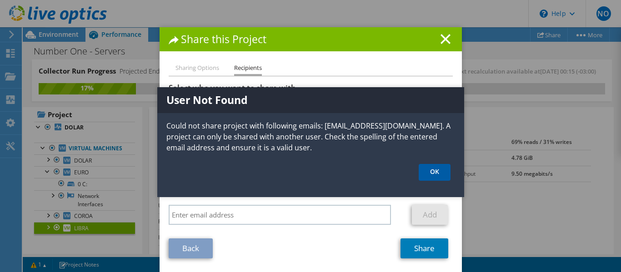
click at [437, 174] on link "OK" at bounding box center [435, 172] width 32 height 17
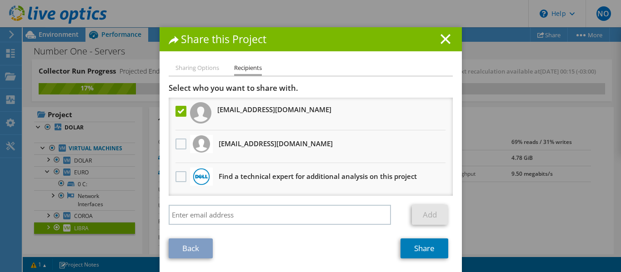
click at [175, 111] on label at bounding box center [181, 111] width 13 height 11
click at [0, 0] on input "checkbox" at bounding box center [0, 0] width 0 height 0
click at [188, 67] on li "Sharing Options" at bounding box center [197, 68] width 44 height 11
drag, startPoint x: 441, startPoint y: 38, endPoint x: 301, endPoint y: 160, distance: 185.2
click at [305, 157] on div "Share this Project Sharing Options Recipients Link other users to this project …" at bounding box center [311, 150] width 302 height 247
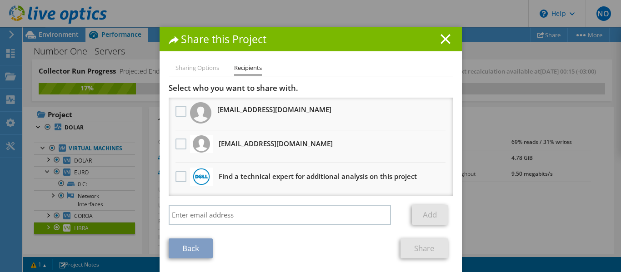
click at [200, 253] on link "Back" at bounding box center [191, 249] width 44 height 20
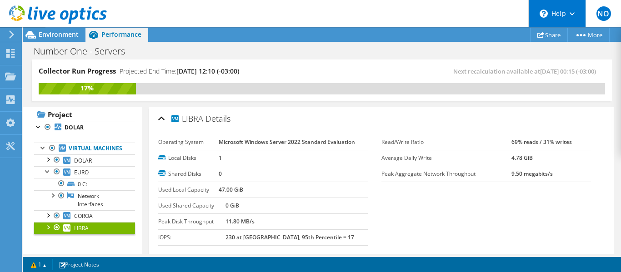
click at [549, 25] on div "\n Help" at bounding box center [556, 13] width 57 height 27
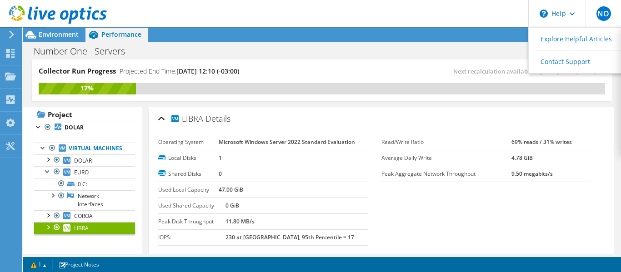
click at [494, 30] on div "Project Actions Project Actions Share More Project Details" at bounding box center [322, 34] width 598 height 15
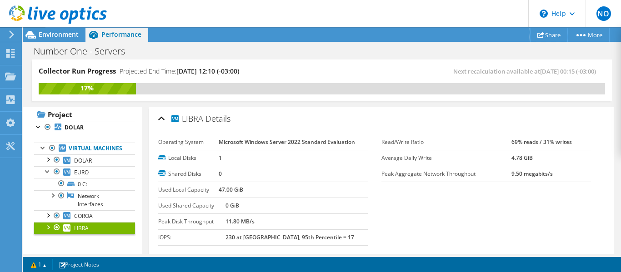
click at [545, 34] on link "Share" at bounding box center [549, 35] width 38 height 14
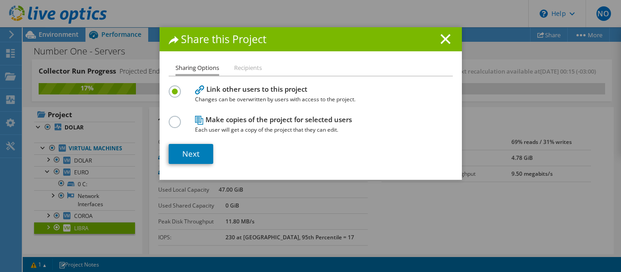
click at [239, 72] on li "Recipients" at bounding box center [248, 68] width 28 height 11
click at [195, 64] on li "Sharing Options" at bounding box center [197, 69] width 44 height 13
click at [194, 154] on link "Next" at bounding box center [191, 154] width 45 height 20
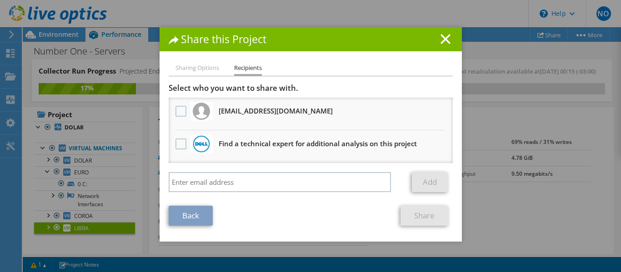
click at [205, 73] on li "Sharing Options" at bounding box center [197, 68] width 44 height 11
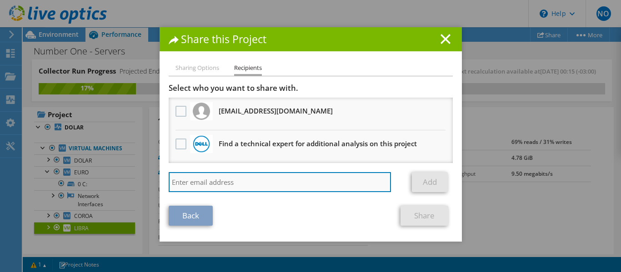
click at [205, 179] on input "search" at bounding box center [280, 182] width 223 height 20
type input "thiago.monaco@number.com.br"
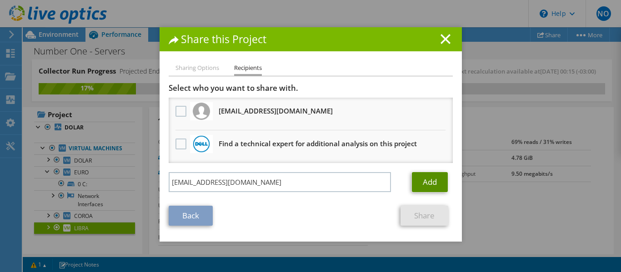
click at [415, 187] on link "Add" at bounding box center [430, 182] width 36 height 20
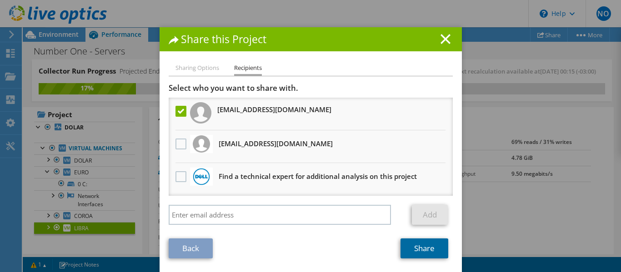
click at [418, 248] on link "Share" at bounding box center [424, 249] width 48 height 20
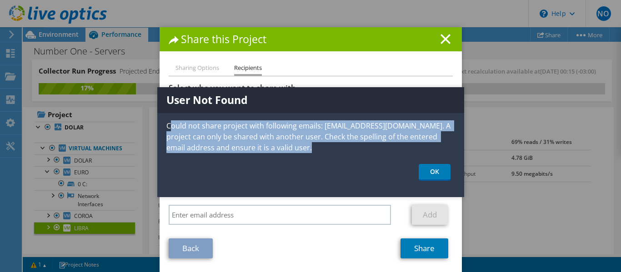
drag, startPoint x: 172, startPoint y: 126, endPoint x: 311, endPoint y: 159, distance: 142.3
click at [311, 159] on div "User Not Found Could not share project with following emails: thiago.monaco@num…" at bounding box center [310, 142] width 307 height 110
click at [296, 153] on p "Could not share project with following emails: thiago.monaco@number.com.br. A p…" at bounding box center [310, 136] width 307 height 33
drag, startPoint x: 291, startPoint y: 150, endPoint x: 166, endPoint y: 124, distance: 127.7
click at [163, 124] on p "Could not share project with following emails: thiago.monaco@number.com.br. A p…" at bounding box center [310, 136] width 307 height 33
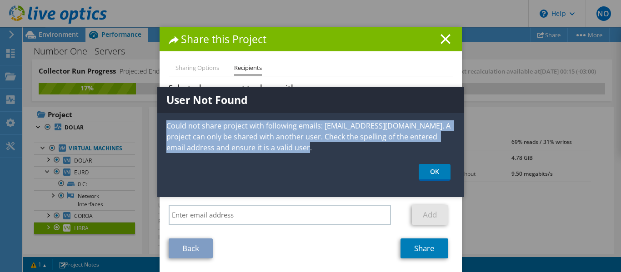
click at [276, 135] on p "Could not share project with following emails: thiago.monaco@number.com.br. A p…" at bounding box center [310, 136] width 307 height 33
drag, startPoint x: 291, startPoint y: 98, endPoint x: 349, endPoint y: 147, distance: 76.1
click at [352, 150] on div "User Not Found Could not share project with following emails: thiago.monaco@num…" at bounding box center [310, 142] width 307 height 110
drag, startPoint x: 275, startPoint y: 118, endPoint x: 270, endPoint y: 152, distance: 33.9
click at [274, 120] on div "User Not Found Could not share project with following emails: thiago.monaco@num…" at bounding box center [310, 142] width 307 height 110
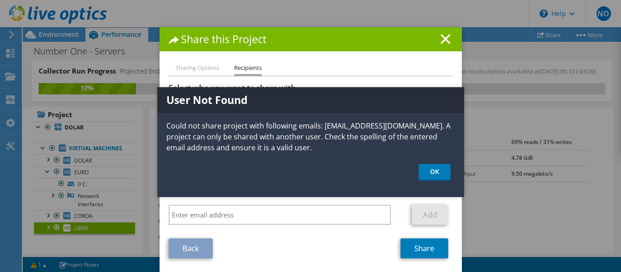
click at [272, 157] on div "User Not Found Could not share project with following emails: thiago.monaco@num…" at bounding box center [310, 142] width 307 height 110
drag, startPoint x: 444, startPoint y: 173, endPoint x: 345, endPoint y: 180, distance: 99.3
click at [444, 173] on link "OK" at bounding box center [435, 172] width 32 height 17
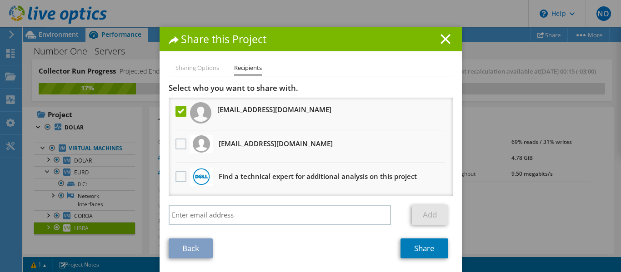
click at [175, 108] on label at bounding box center [181, 111] width 13 height 11
click at [0, 0] on input "checkbox" at bounding box center [0, 0] width 0 height 0
click at [435, 46] on div "Share this Project" at bounding box center [311, 39] width 302 height 24
click at [441, 41] on line at bounding box center [445, 39] width 9 height 9
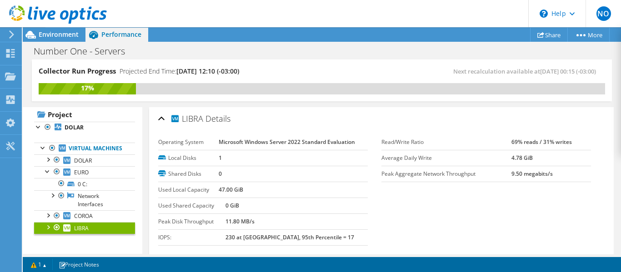
click at [65, 29] on div at bounding box center [53, 15] width 107 height 30
click at [59, 25] on link at bounding box center [58, 22] width 98 height 8
